Goal: Ask a question

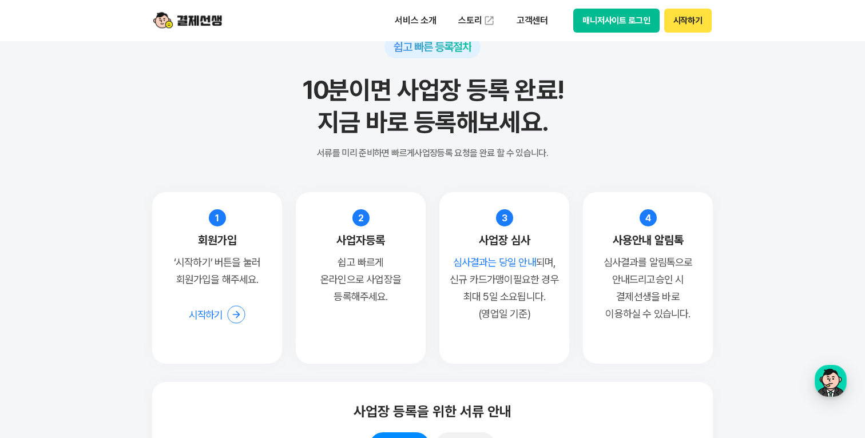
scroll to position [8719, 0]
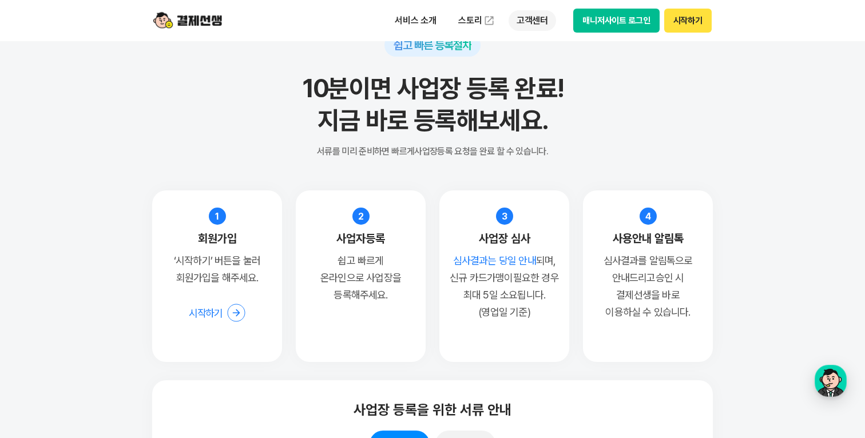
click at [533, 23] on p "고객센터" at bounding box center [533, 20] width 48 height 21
click at [833, 394] on div "button" at bounding box center [831, 381] width 32 height 32
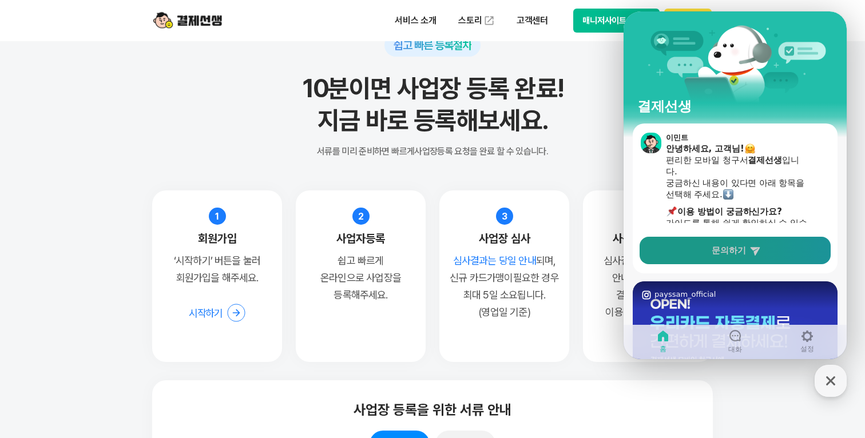
click at [722, 252] on span "문의하기" at bounding box center [729, 250] width 34 height 11
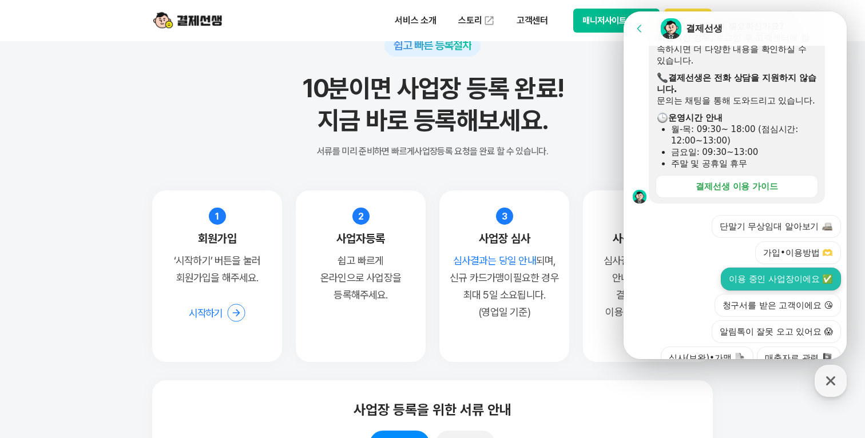
scroll to position [296, 0]
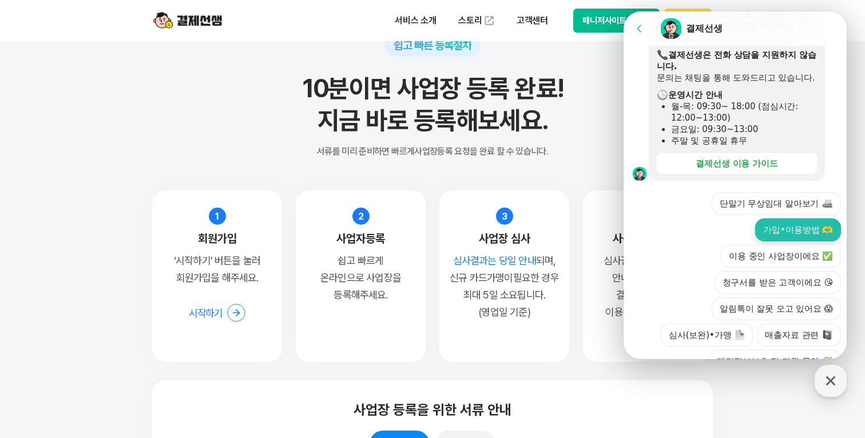
click at [755, 219] on button "가입•이용방법 🫶" at bounding box center [798, 230] width 86 height 23
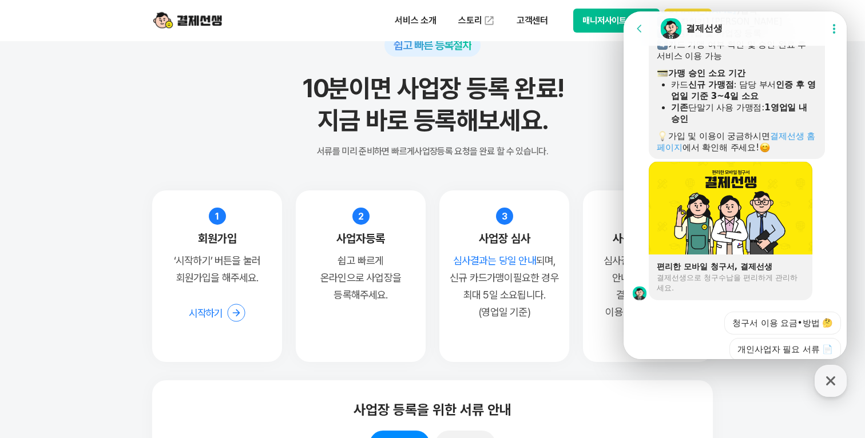
scroll to position [773, 0]
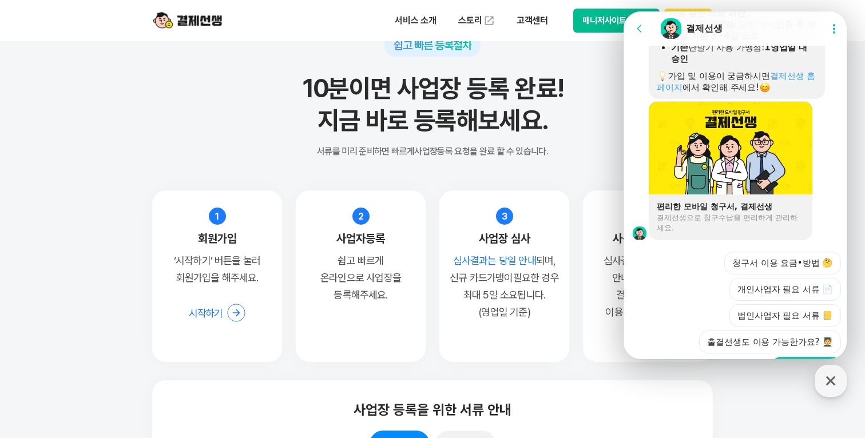
click at [806, 357] on button "그 외 기타 🎸" at bounding box center [806, 368] width 69 height 23
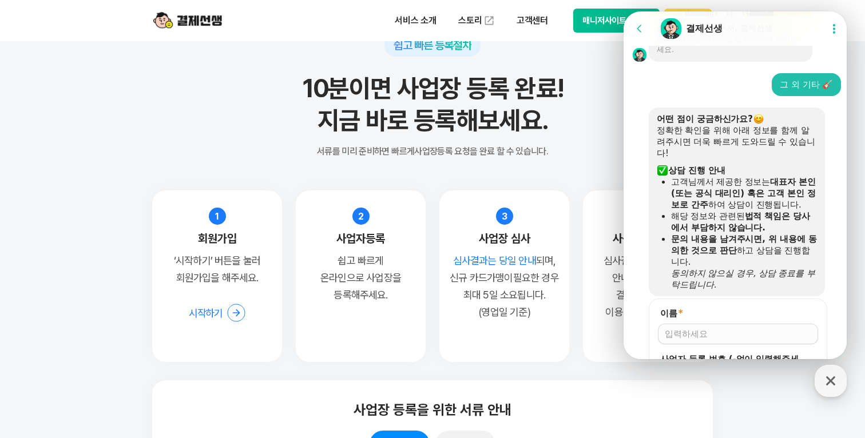
scroll to position [953, 0]
click at [724, 327] on input "이름 *" at bounding box center [738, 332] width 147 height 11
type input "유도영"
type input "2145201193"
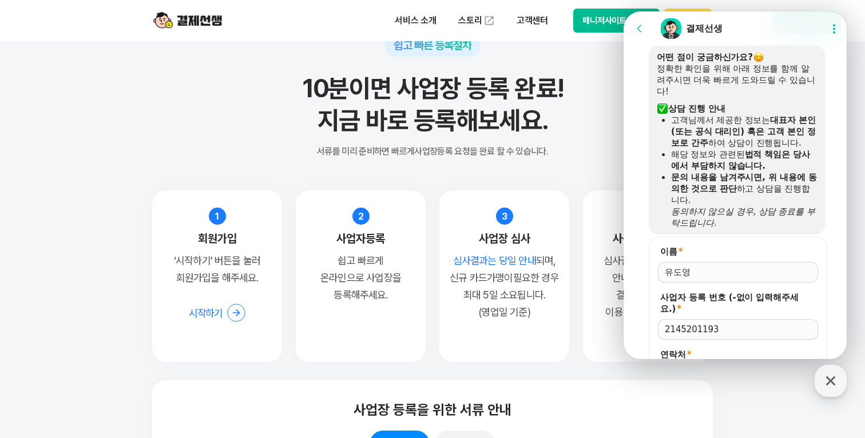
scroll to position [1024, 0]
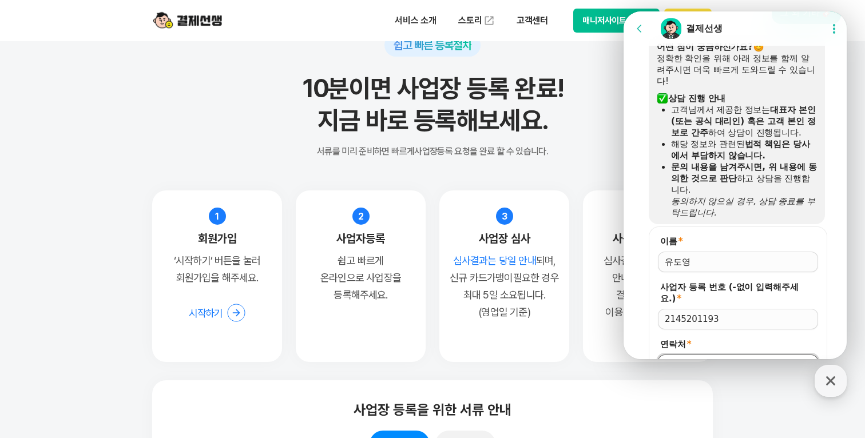
type input "[PHONE_NUMBER]"
click at [741, 389] on span "저장" at bounding box center [738, 394] width 17 height 11
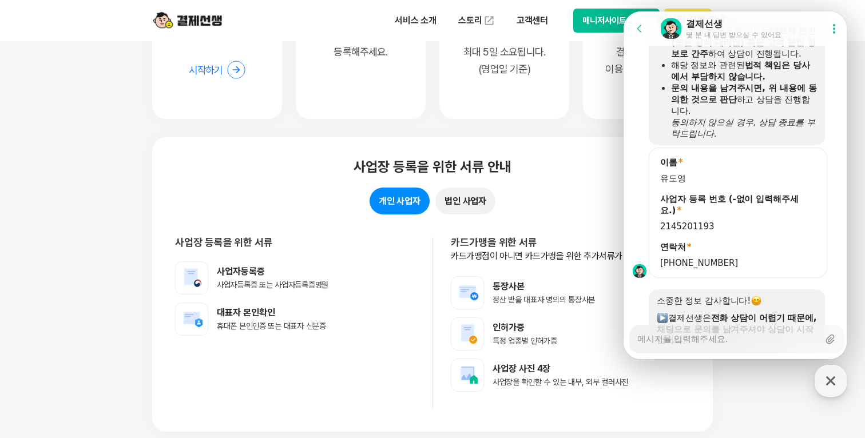
scroll to position [1104, 0]
type textarea "x"
type textarea "ㅇ"
type textarea "x"
type textarea "아"
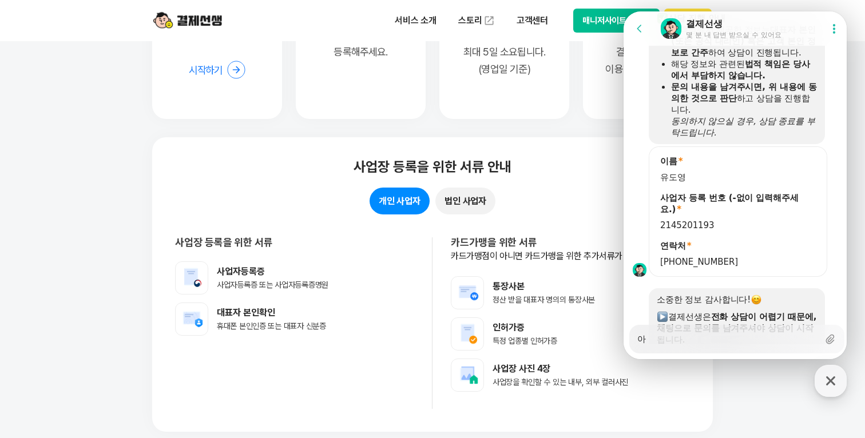
type textarea "x"
type textarea "안"
type textarea "x"
type textarea "안ㄴ"
type textarea "x"
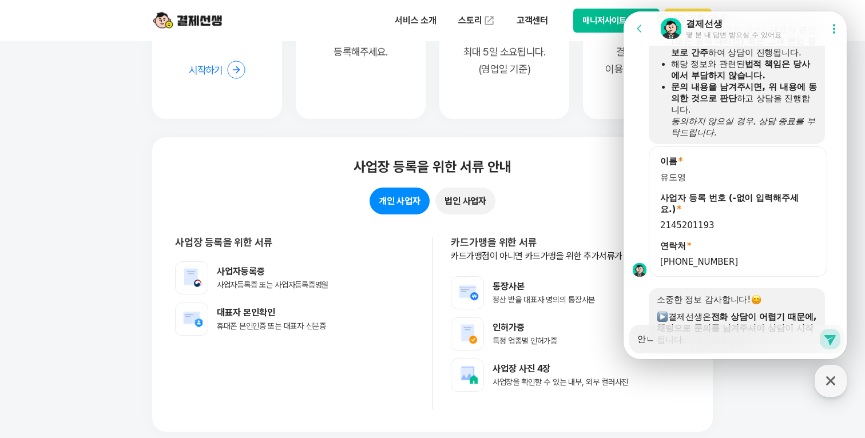
type textarea "안녀"
type textarea "x"
type textarea "안녕"
type textarea "x"
type textarea "안녕ㅎ"
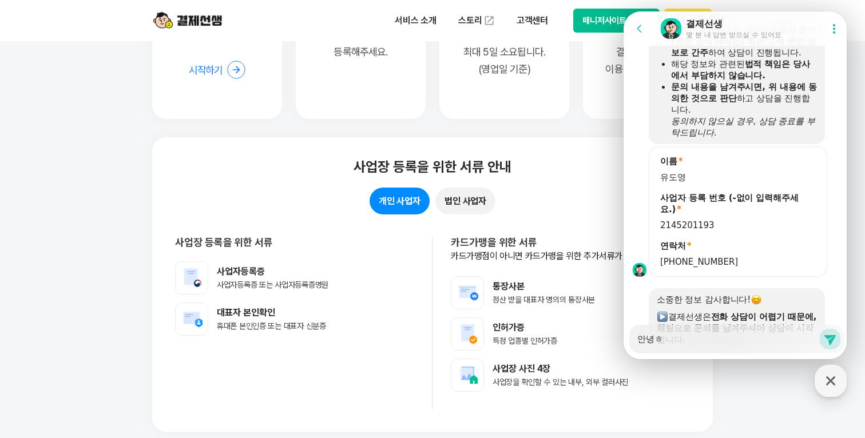
type textarea "x"
type textarea "안녕하"
type textarea "x"
type textarea "안녕핫"
type textarea "x"
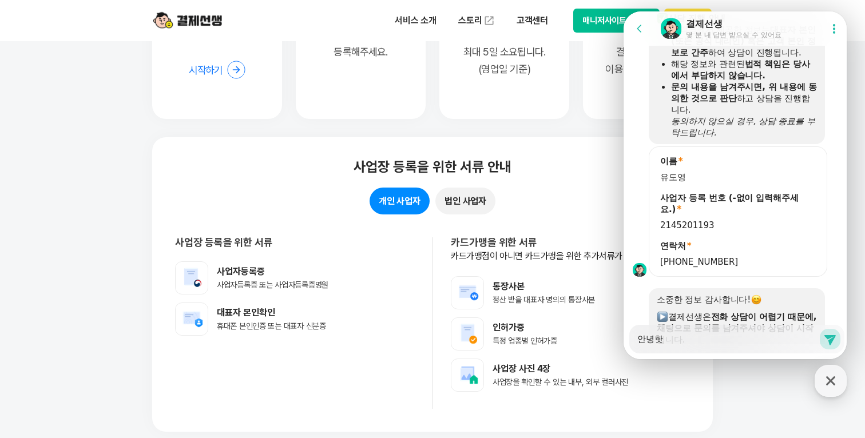
type textarea "안녕하세"
type textarea "x"
type textarea "안녕하셍"
type textarea "x"
type textarea "안녕하세요"
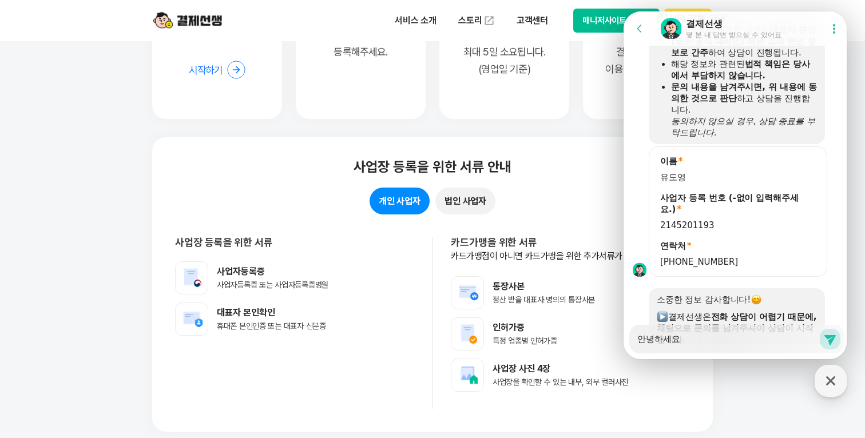
type textarea "x"
type textarea "안녕하세요"
type textarea "x"
type textarea "안녕하세요 ㅈ"
type textarea "x"
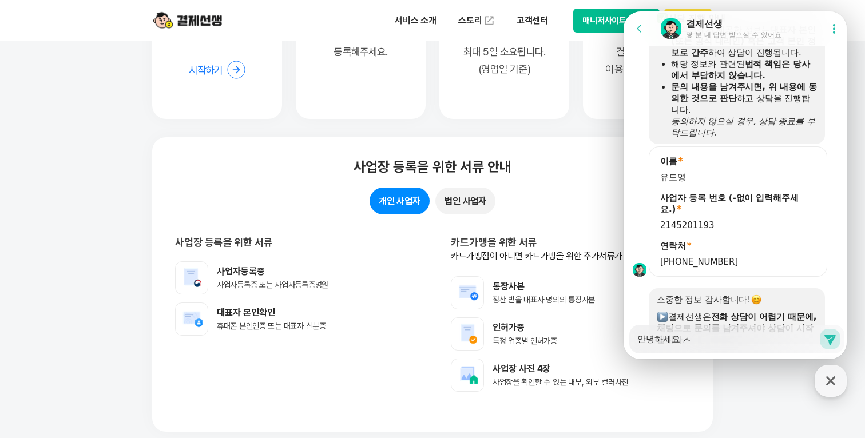
type textarea "안녕하세요 제"
type textarea "x"
type textarea "안녕하세요 젝"
type textarea "x"
type textarea "안녕하세요 제가"
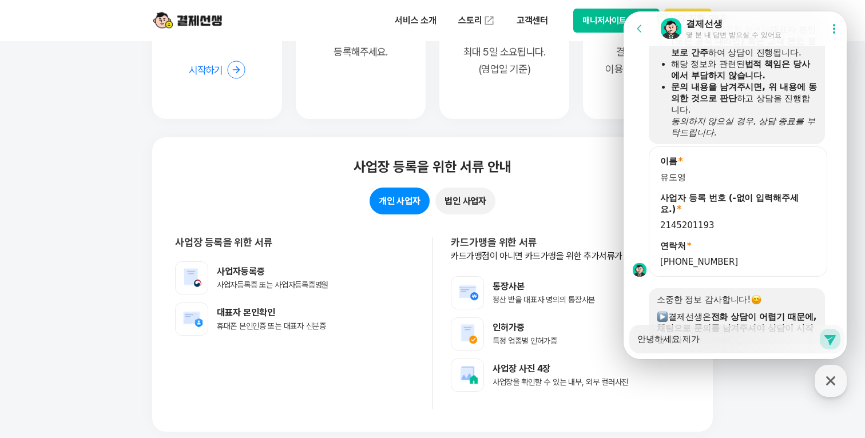
type textarea "x"
type textarea "안녕하세요 제가"
type textarea "x"
type textarea "안녕하세요 제가 ㅇ"
type textarea "x"
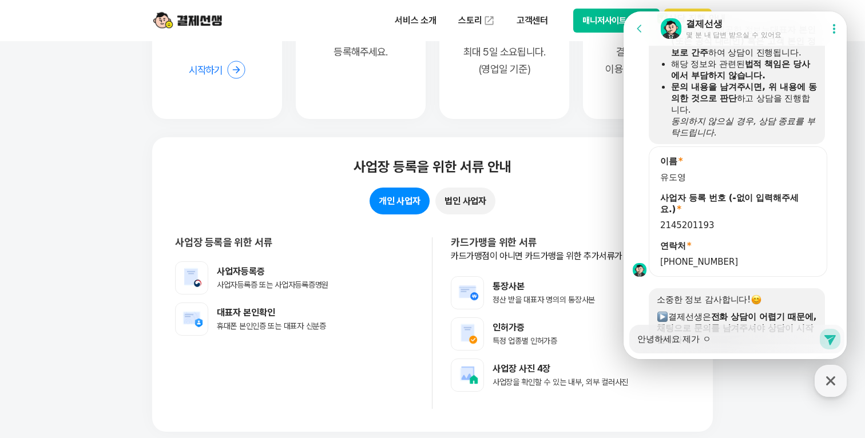
type textarea "안녕하세요 제가 오"
type textarea "x"
type textarea "안녕하세요 제가 온"
type textarea "x"
type textarea "안녕하세요 제가 온ㄹ"
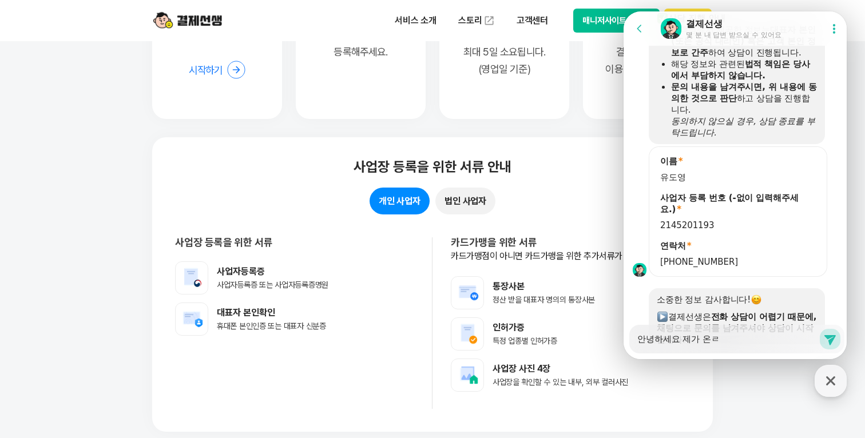
type textarea "x"
type textarea "안녕하세요 제가 온라"
type textarea "x"
type textarea "안녕하세요 제가 온랑"
type textarea "x"
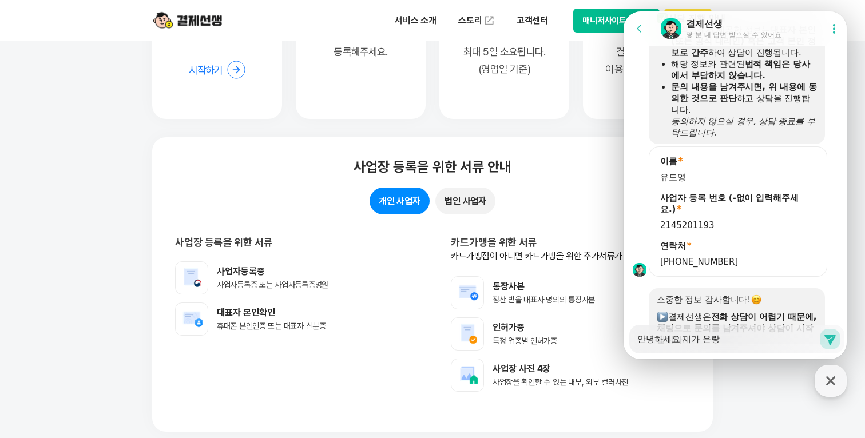
type textarea "안녕하세요 제가 온라이"
type textarea "x"
type textarea "안녕하세요 제가 온라인"
type textarea "x"
type textarea "안녕하세요 제가 온라인 ㅅ"
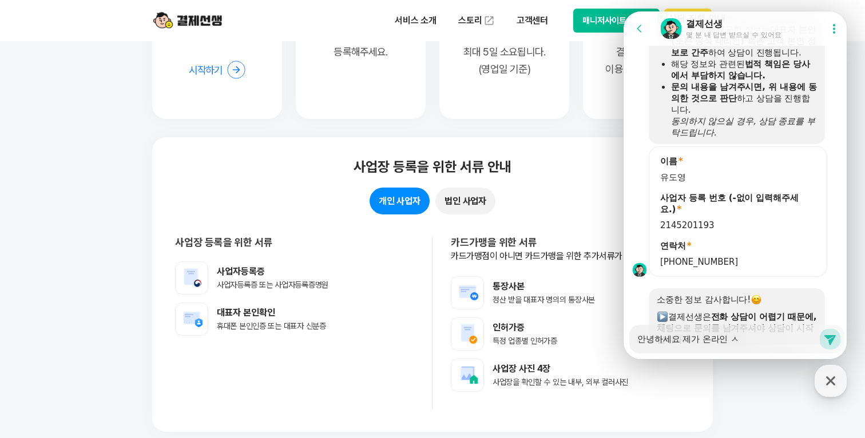
type textarea "x"
type textarea "안녕하세요 제가 온라인 사"
type textarea "x"
type textarea "안녕하세요 제가 온라인 상"
type textarea "x"
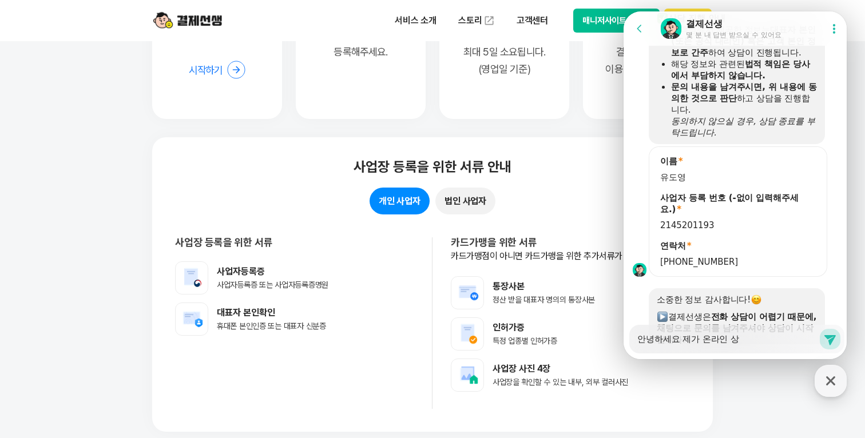
type textarea "안녕하세요 제가 온라인 사어"
type textarea "x"
type textarea "안녕하세요 제가 온라인 사업"
type textarea "x"
type textarea "안녕하세요 제가 온라인 사업ㅈ"
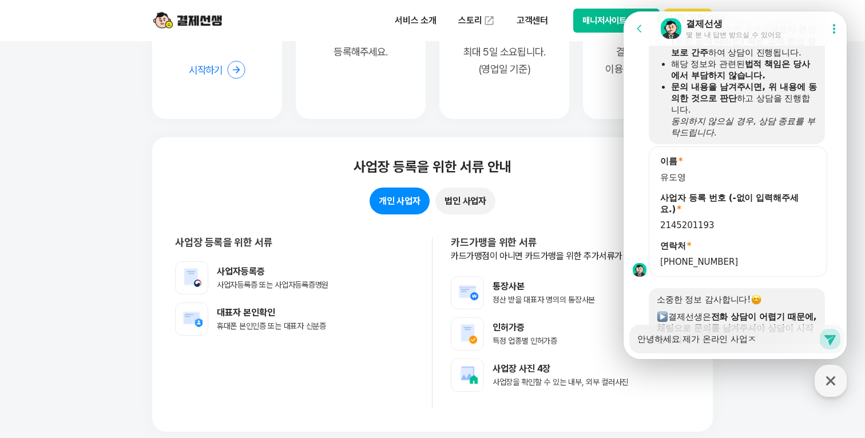
type textarea "x"
type textarea "안녕하세요 제가 온라인 사업자"
type textarea "x"
type textarea "안녕하세요 제가 온라인 사업ㅈ"
type textarea "x"
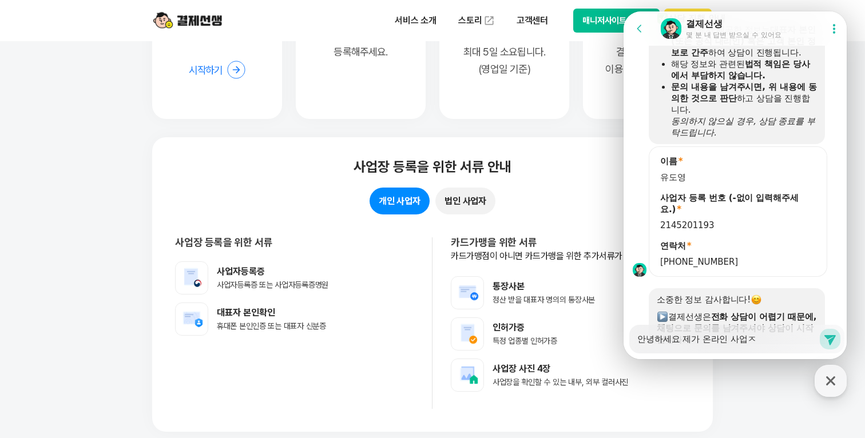
type textarea "안녕하세요 제가 온라인 사업"
type textarea "x"
type textarea "안녕하세요 제가 온라인 사"
type textarea "x"
type textarea "안녕하세요 제가 온라인"
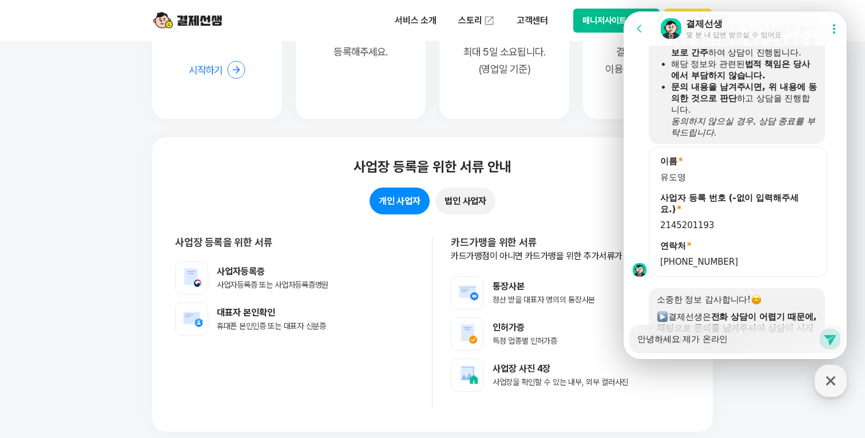
type textarea "x"
type textarea "안녕하세요 제가 온라인 ㅅ"
type textarea "x"
type textarea "안녕하세요 제가 온라인"
type textarea "x"
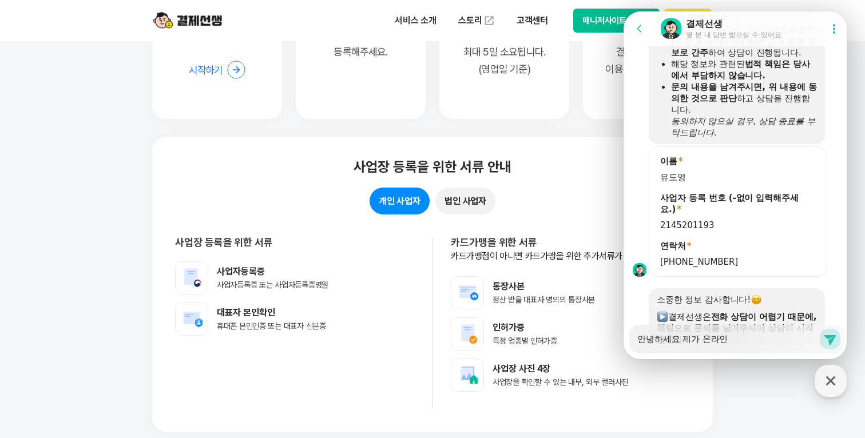
type textarea "안녕하세요 제가 온라인"
type textarea "x"
type textarea "안녕하세요 제가 온라인ㅇ"
type textarea "x"
type textarea "안녕하세요 제가 온라인으"
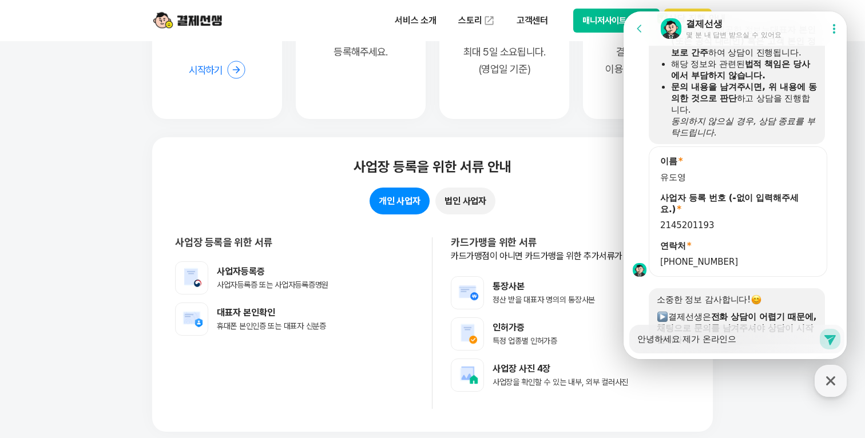
type textarea "x"
type textarea "안녕하세요 제가 온라인으로"
type textarea "x"
type textarea "안녕하세요 제가 온라인으로"
type textarea "x"
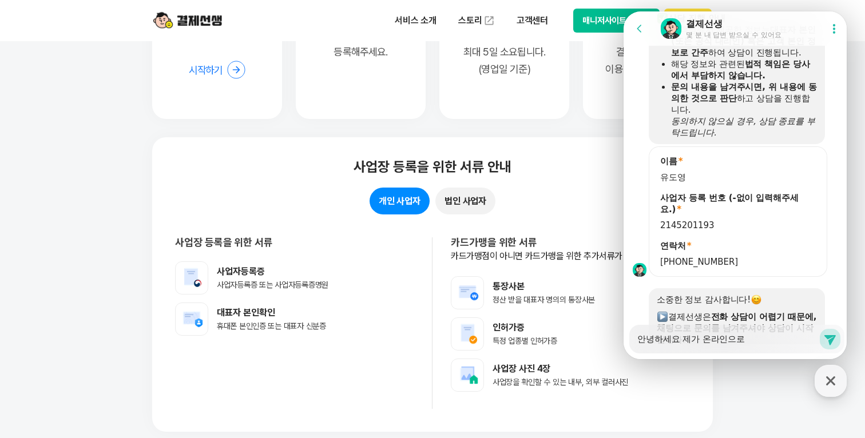
type textarea "안녕하세요 제가 온라인으로 ㅅ"
type textarea "x"
type textarea "안녕하세요 제가 온라인으로 사"
type textarea "x"
type textarea "안녕하세요 제가 온라인으로 상"
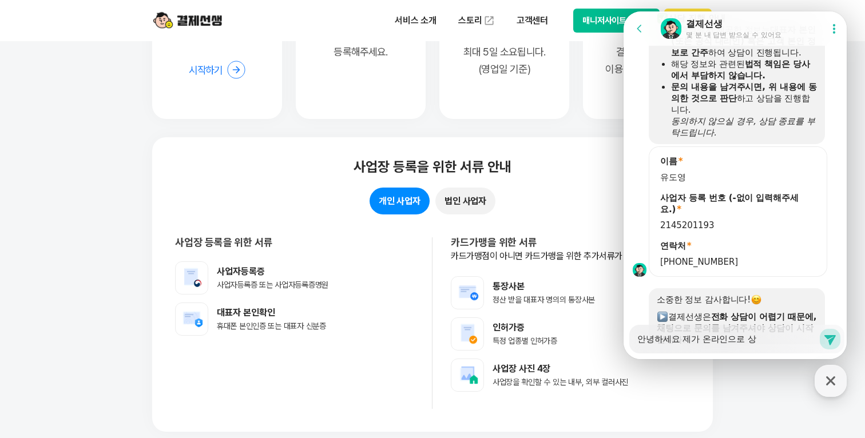
type textarea "x"
type textarea "안녕하세요 제가 온라인으로 사어"
type textarea "x"
type textarea "안녕하세요 제가 온라인으로 사업"
type textarea "x"
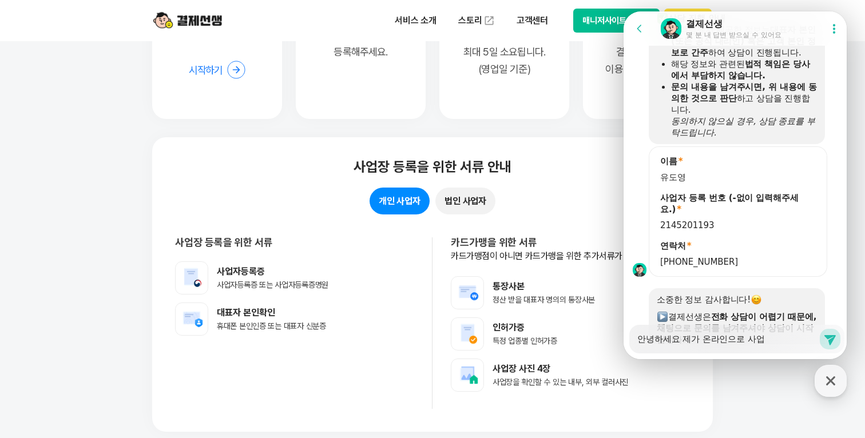
type textarea "안녕하세요 제가 온라인으로 사업ㅎ"
type textarea "x"
type textarea "안녕하세요 제가 온라인으로 사업해"
type textarea "x"
type textarea "안녕하세요 제가 온라인으로 사업햇"
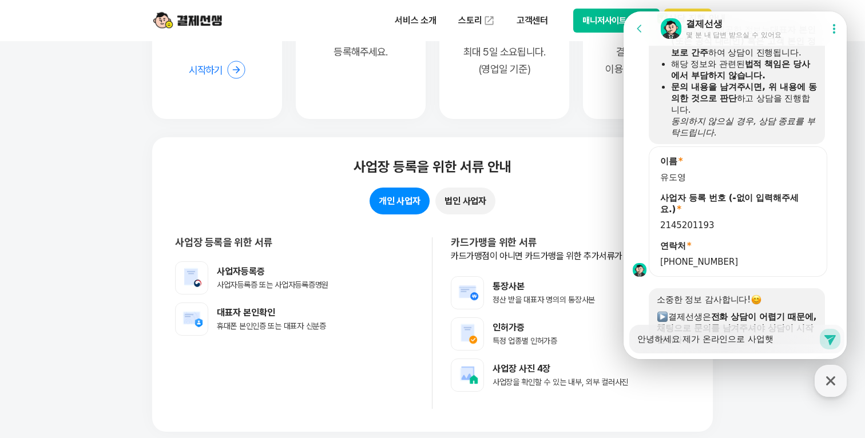
type textarea "x"
type textarea "안녕하세요 제가 온라인으로 사업해서"
type textarea "x"
type textarea "안녕하세요 제가 온라인으로 사업해서"
type textarea "x"
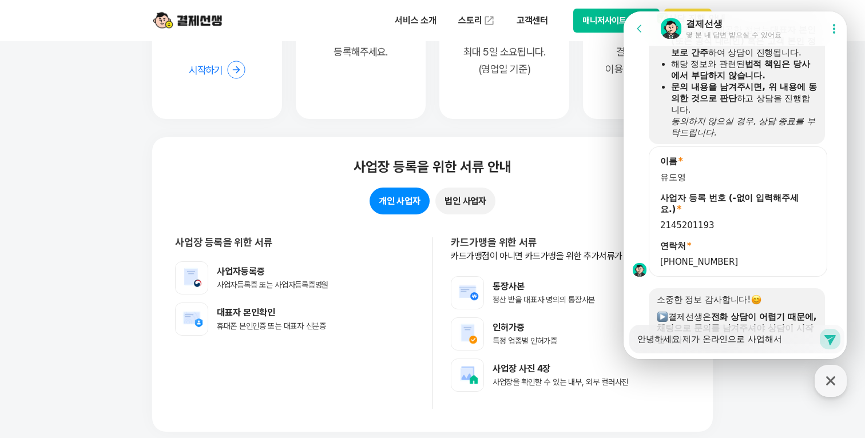
type textarea "안녕하세요 제가 온라인으로 사업해서 ㄸ"
type textarea "x"
type textarea "안녕하세요 제가 온라인으로 사업해서 따"
type textarea "x"
type textarea "안녕하세요 제가 온라인으로 사업해서 딸"
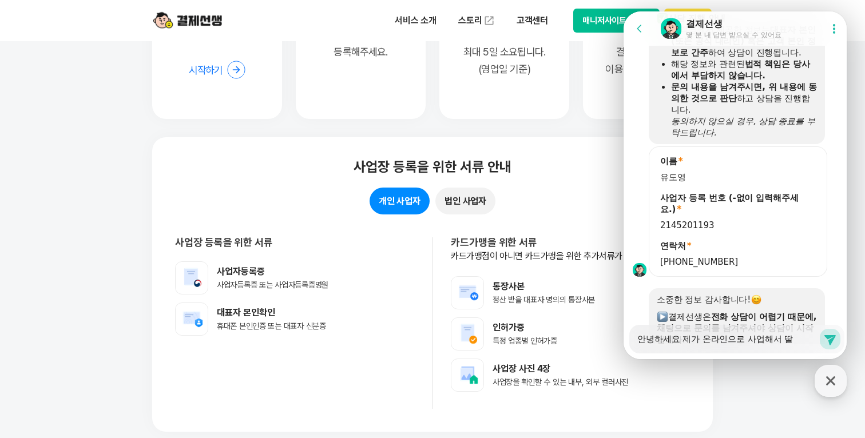
type textarea "x"
type textarea "안녕하세요 제가 온라인으로 사업해서 따로"
type textarea "x"
type textarea "안녕하세요 제가 온라인으로 사업해서 따로"
type textarea "x"
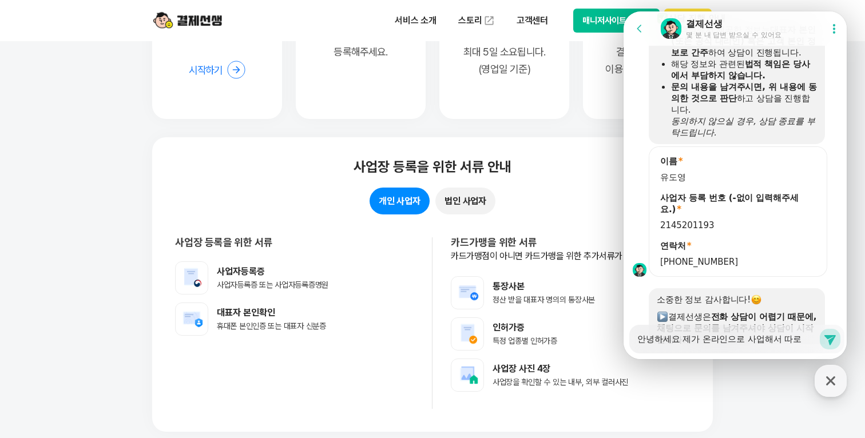
type textarea "안녕하세요 제가 온라인으로 사업해서 따로ㅇ"
type textarea "x"
type textarea "안녕하세요 제가 온라인으로 사업해서 따로"
type textarea "x"
type textarea "안녕하세요 제가 온라인으로 사업해서 따로"
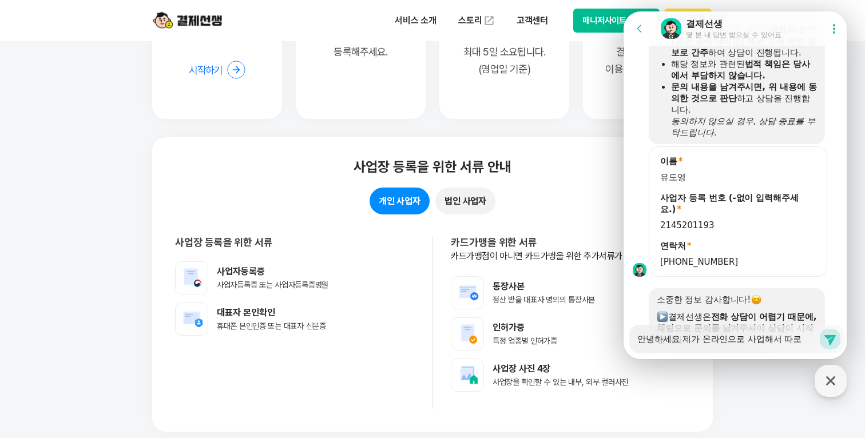
type textarea "x"
type textarea "안녕하세요 제가 온라인으로 사업해서 따로 ㅇ"
type textarea "x"
type textarea "안녕하세요 제가 온라인으로 사업해서 따로 오"
type textarea "x"
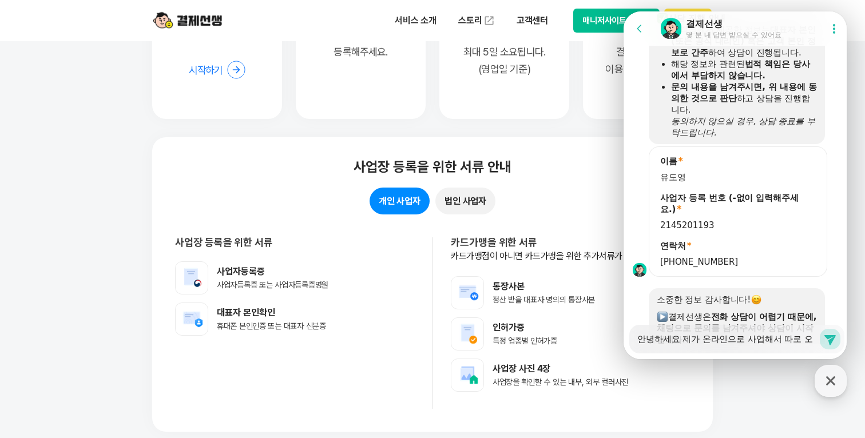
type textarea "안녕하세요 제가 온라인으로 사업해서 따로 옾"
type textarea "x"
type textarea "안녕하세요 제가 온라인으로 사업해서 따로 오프"
type textarea "x"
type textarea "안녕하세요 제가 온라인으로 사업해서 따로 오플"
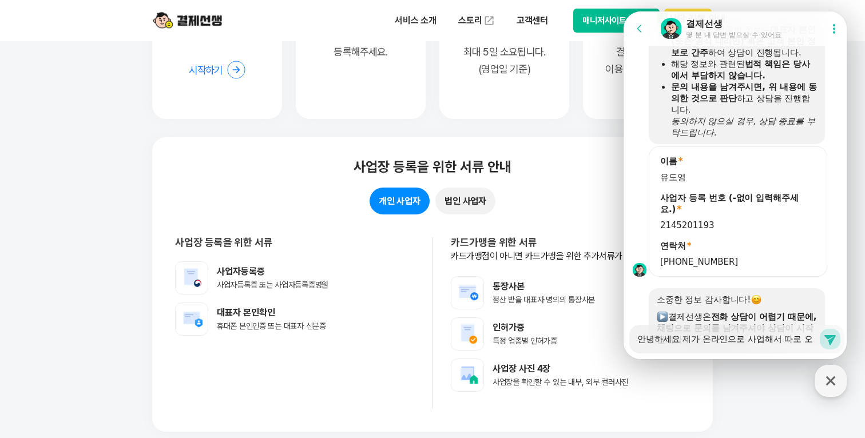
type textarea "x"
type textarea "안녕하세요 제가 온라인으로 사업해서 따로 오프라"
type textarea "x"
type textarea "안녕하세요 제가 온라인으로 사업해서 따로 오프랑"
type textarea "x"
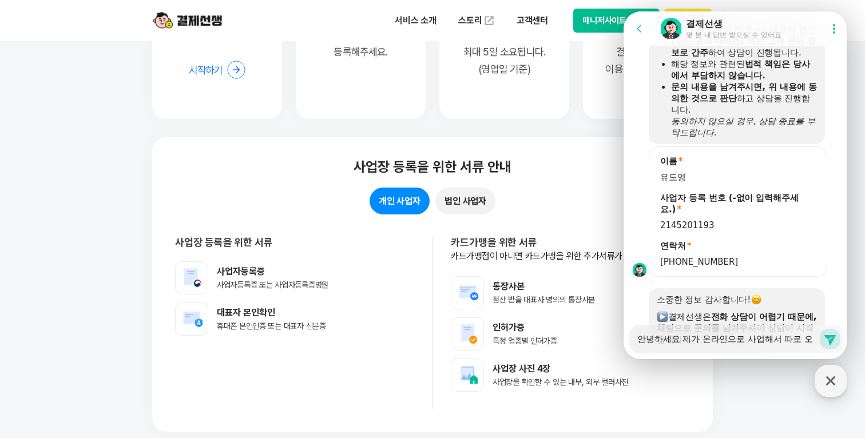
type textarea "안녕하세요 제가 온라인으로 사업해서 따로 오프라이"
type textarea "x"
type textarea "안녕하세요 제가 온라인으로 사업해서 따로 오프라인"
type textarea "x"
type textarea "안녕하세요 제가 온라인으로 사업해서 따로 오프라인"
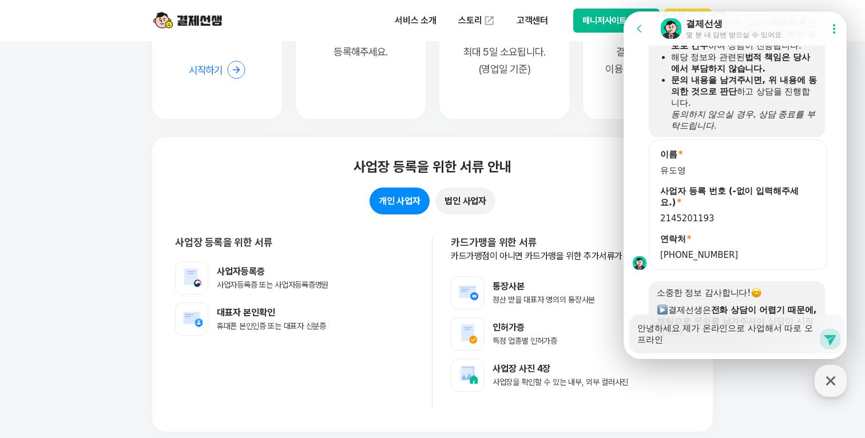
type textarea "x"
type textarea "안녕하세요 제가 온라인으로 사업해서 따로 오프라인 ㅁ"
type textarea "x"
type textarea "안녕하세요 제가 온라인으로 사업해서 따로 오프라인 매"
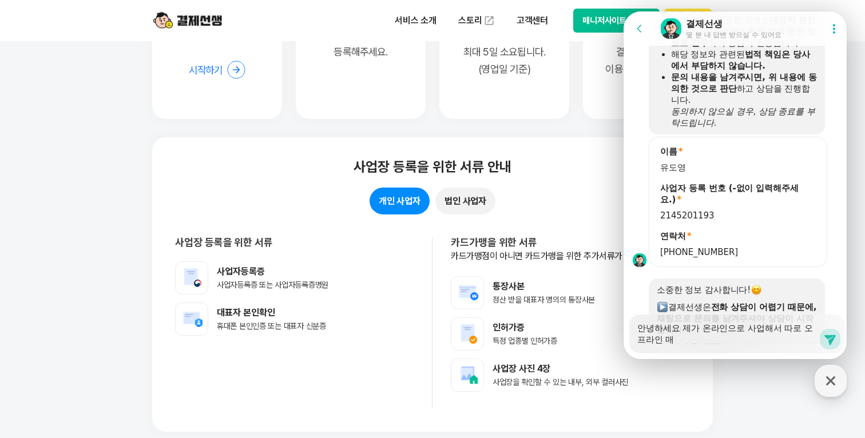
type textarea "x"
type textarea "안녕하세요 제가 온라인으로 사업해서 따로 오프라인 맺"
type textarea "x"
type textarea "안녕하세요 제가 온라인으로 사업해서 따로 오프라인 매자"
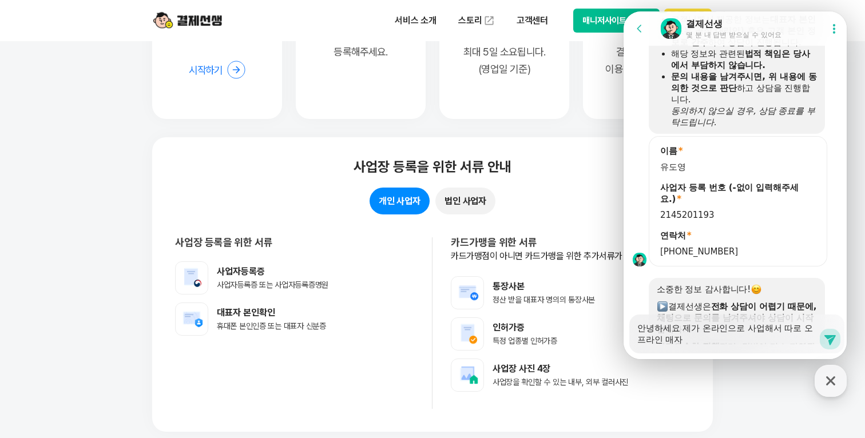
type textarea "x"
type textarea "안녕하세요 제가 온라인으로 사업해서 따로 오프라인 매장"
type textarea "x"
type textarea "안녕하세요 제가 온라인으로 사업해서 따로 오프라인 매장ㅇ"
type textarea "x"
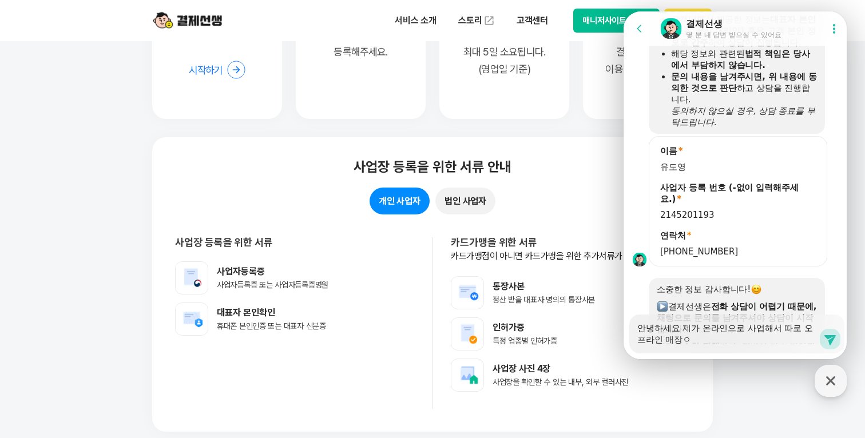
type textarea "안녕하세요 제가 온라인으로 사업해서 따로 오프라인 매장이"
type textarea "x"
type textarea "안녕하세요 제가 온라인으로 사업해서 따로 오프라인 매장이"
type textarea "x"
type textarea "안녕하세요 제가 온라인으로 사업해서 따로 오프라인 매장이 ㅇ"
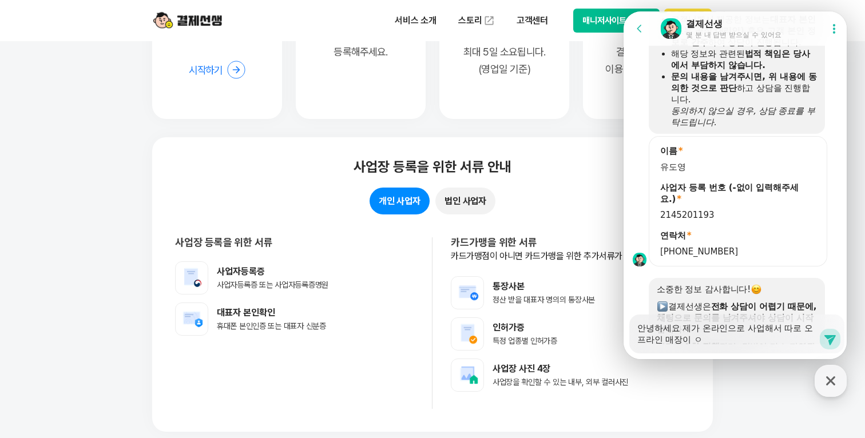
type textarea "x"
type textarea "안녕하세요 제가 온라인으로 사업해서 따로 오프라인 매장이 이"
type textarea "x"
type textarea "안녕하세요 제가 온라인으로 사업해서 따로 오프라인 매장이 ㅇ"
type textarea "x"
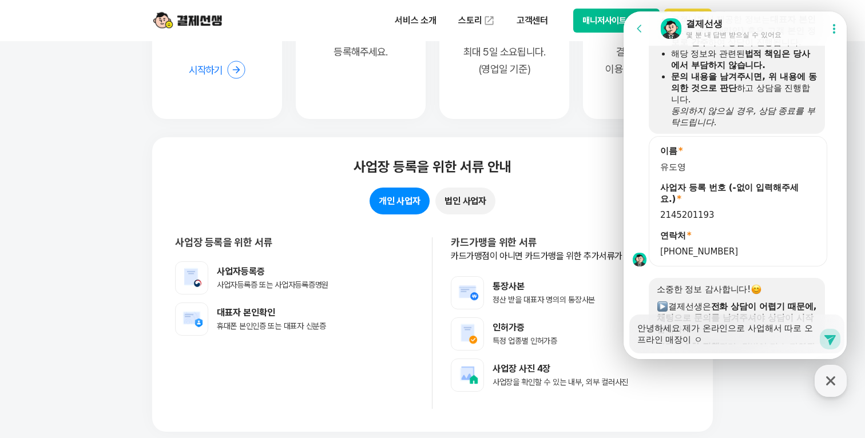
type textarea "안녕하세요 제가 온라인으로 사업해서 따로 오프라인 매장이"
type textarea "x"
type textarea "안녕하세요 제가 온라인으로 사업해서 따로 오프라인 매장이 ㅇ"
type textarea "x"
type textarea "안녕하세요 제가 온라인으로 사업해서 따로 오프라인 매장이 어"
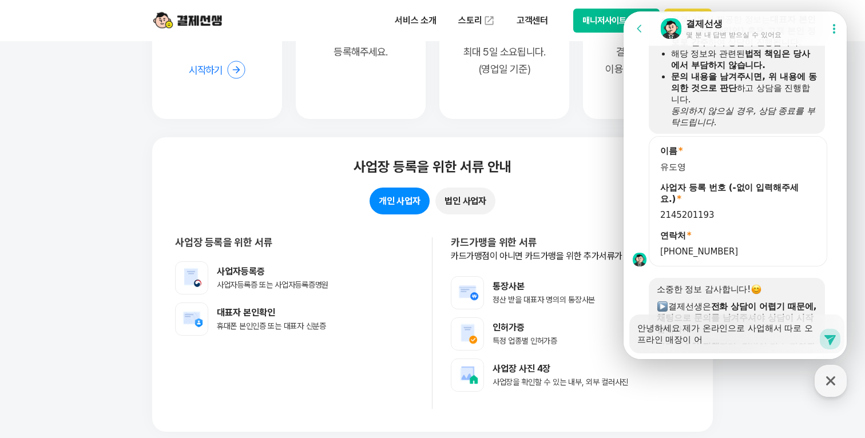
type textarea "x"
type textarea "안녕하세요 제가 온라인으로 사업해서 따로 오프라인 매장이 업"
type textarea "x"
type textarea "안녕하세요 제가 온라인으로 사업해서 따로 오프라인 매장이 없"
type textarea "x"
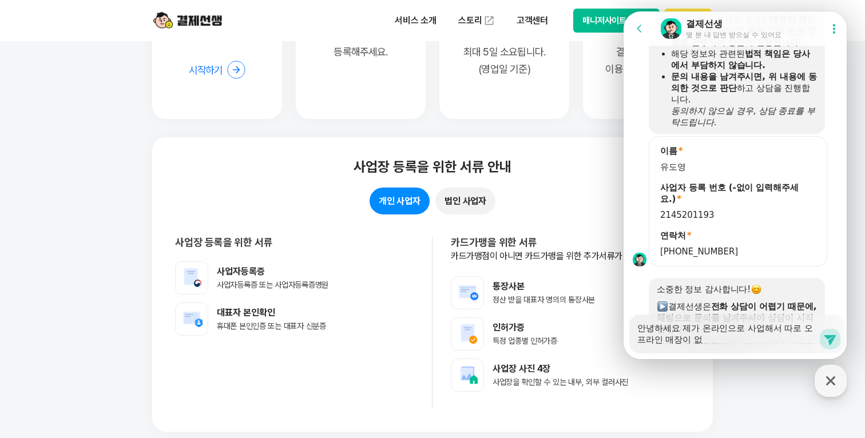
type textarea "안녕하세요 제가 온라인으로 사업해서 따로 오프라인 매장이 없ㄴ"
type textarea "x"
type textarea "안녕하세요 제가 온라인으로 사업해서 따로 오프라인 매장이 없느"
type textarea "x"
type textarea "안녕하세요 제가 온라인으로 사업해서 따로 오프라인 매장이 없는"
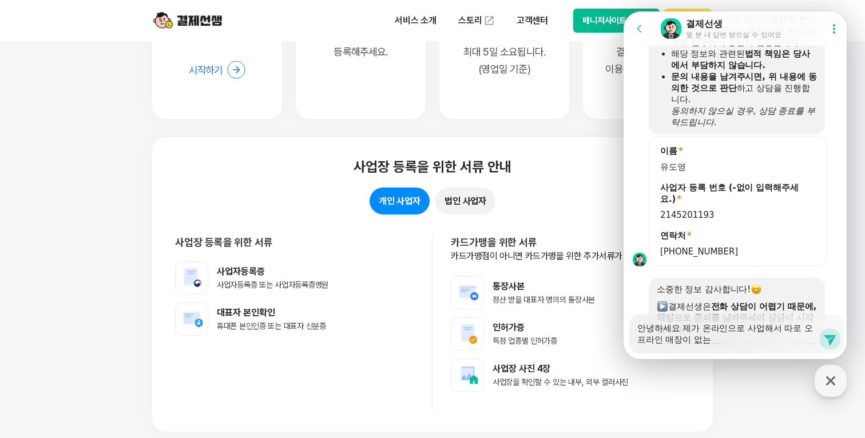
type textarea "x"
type textarea "안녕하세요 제가 온라인으로 사업해서 따로 오프라인 매장이 없는ㄷ"
type textarea "x"
type textarea "안녕하세요 제가 온라인으로 사업해서 따로 오프라인 매장이 없는데"
type textarea "x"
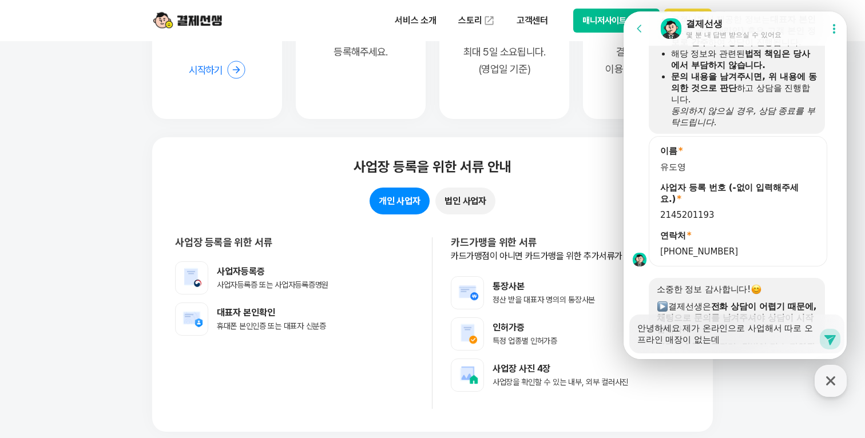
type textarea "안녕하세요 제가 온라인으로 사업해서 따로 오프라인 매장이 없는데,"
type textarea "x"
type textarea "안녕하세요 제가 온라인으로 사업해서 따로 오프라인 매장이 없는데,"
type textarea "x"
type textarea "안녕하세요 제가 온라인으로 사업해서 따로 오프라인 매장이 없는데, ㅇ"
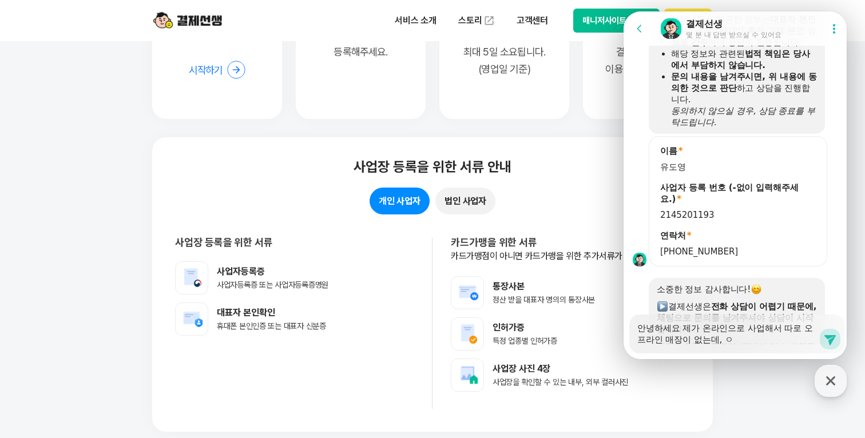
type textarea "x"
type textarea "안녕하세요 제가 온라인으로 사업해서 따로 오프라인 매장이 없는데, 이"
type textarea "x"
type textarea "안녕하세요 제가 온라인으로 사업해서 따로 오프라인 매장이 없는데, 입"
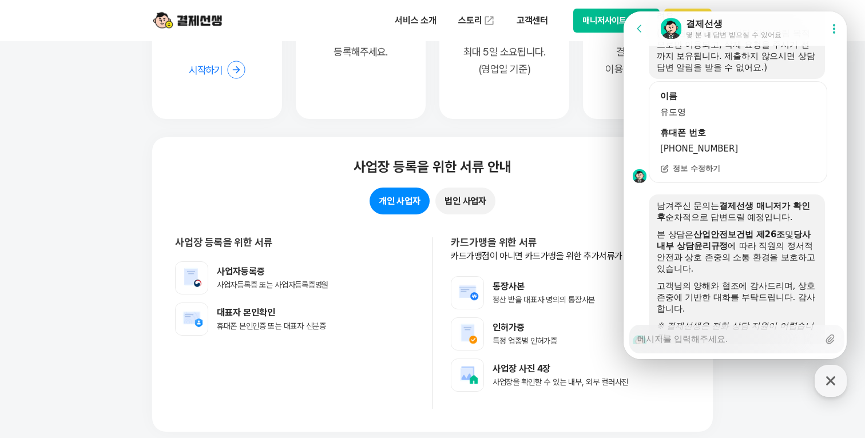
scroll to position [1643, 0]
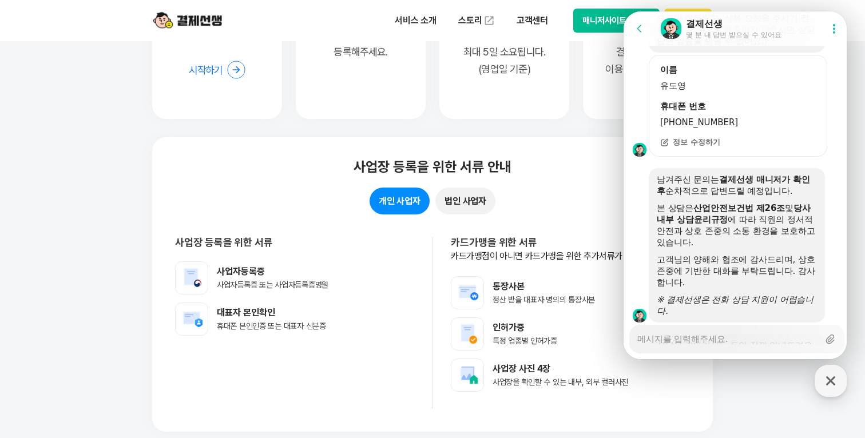
click at [722, 437] on div "KS1060C 무상임대" at bounding box center [737, 442] width 80 height 11
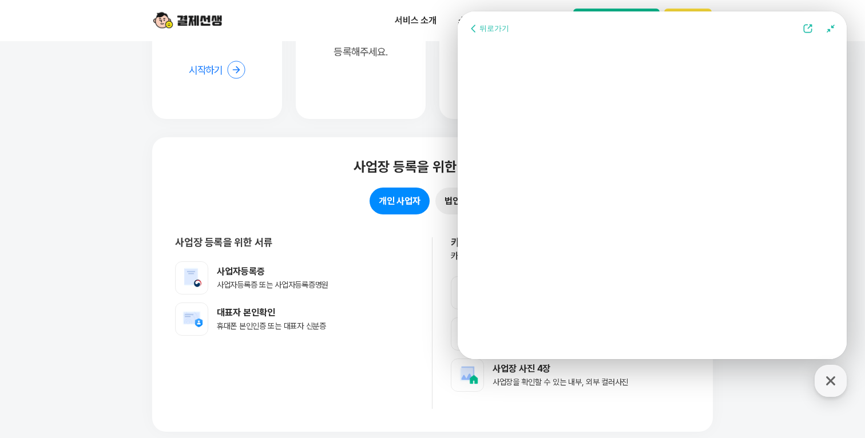
scroll to position [1678, 0]
click at [489, 26] on div "뒤로가기" at bounding box center [495, 28] width 30 height 10
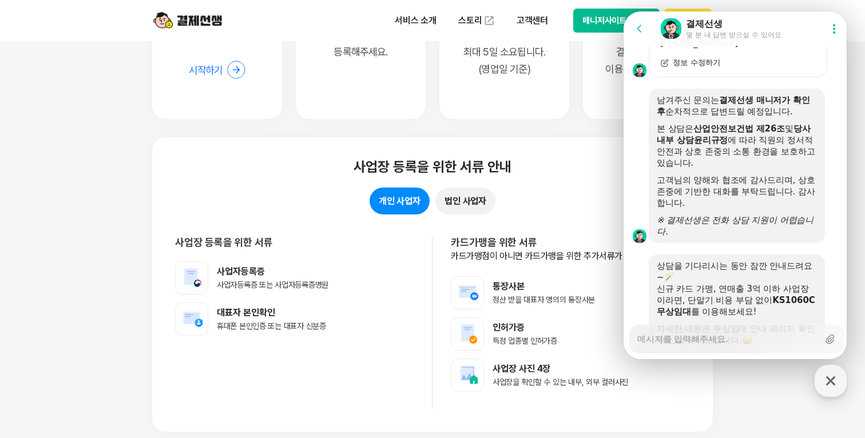
scroll to position [1723, 0]
click at [664, 344] on textarea "Messenger Input Textarea" at bounding box center [728, 335] width 181 height 19
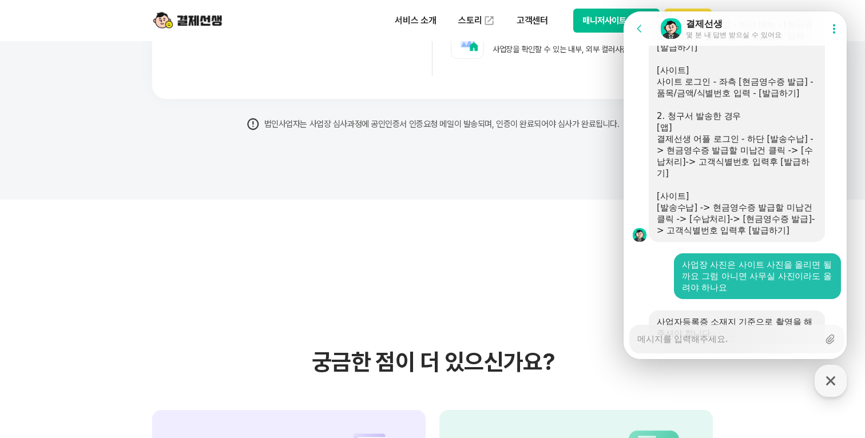
scroll to position [2331, 0]
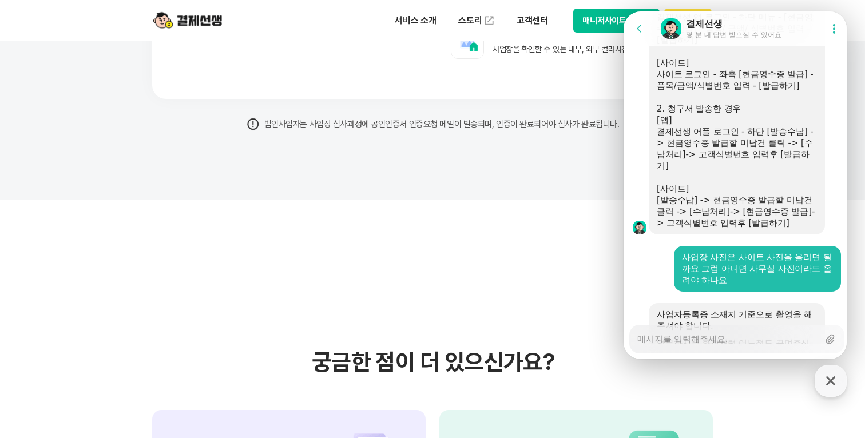
scroll to position [2341, 0]
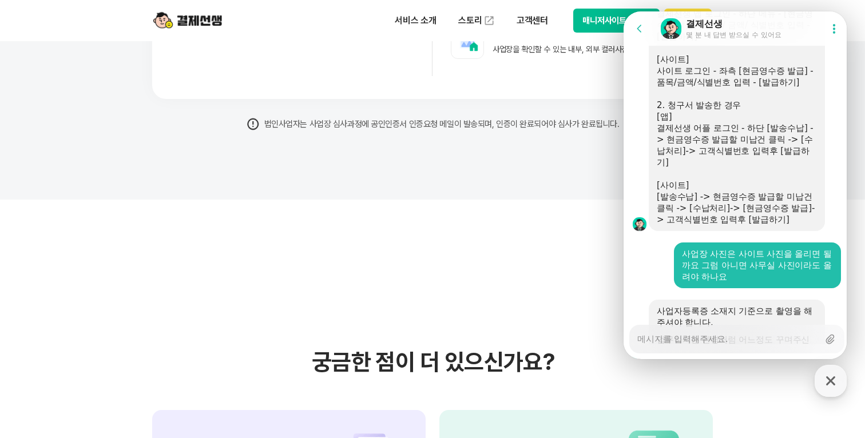
click at [715, 326] on textarea "Messenger Input Textarea" at bounding box center [728, 335] width 181 height 19
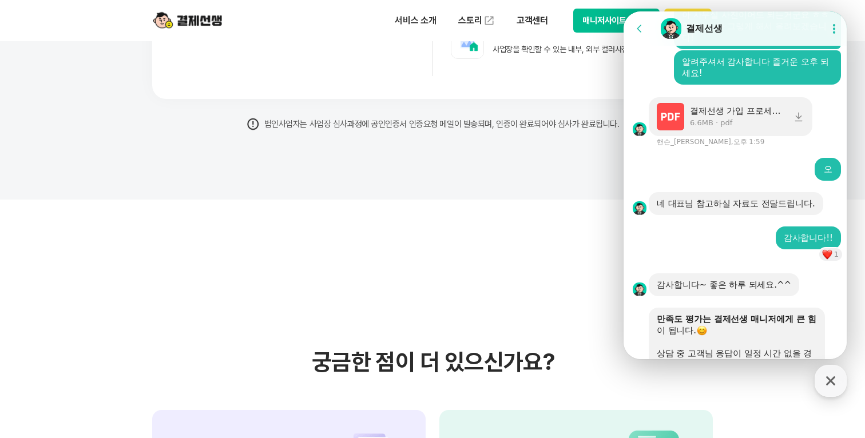
scroll to position [2726, 0]
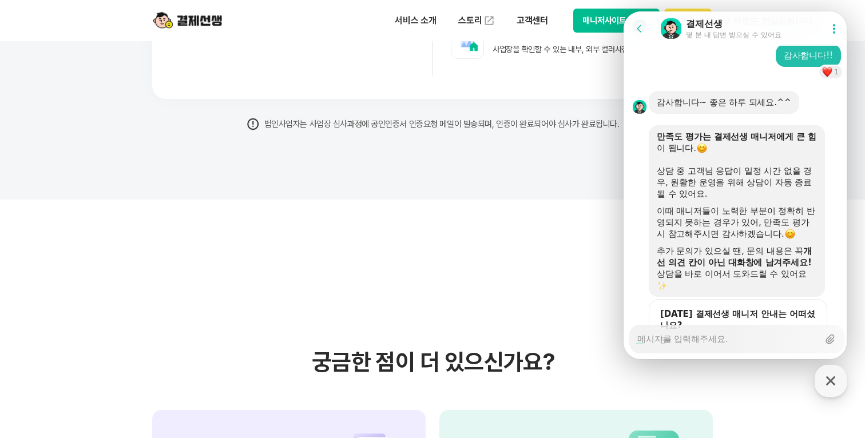
scroll to position [2895, 0]
